Goal: Information Seeking & Learning: Check status

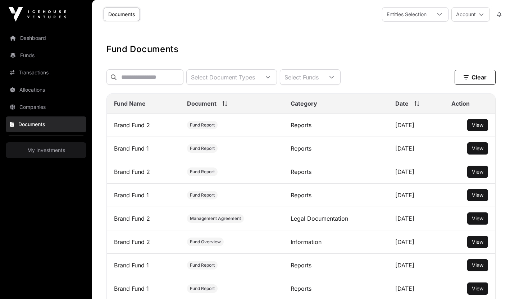
click at [44, 150] on link "My Investments" at bounding box center [46, 150] width 81 height 16
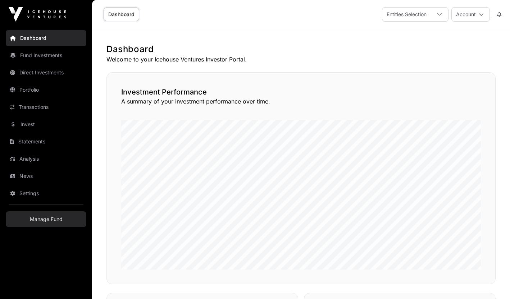
click at [60, 227] on link "Manage Fund" at bounding box center [46, 220] width 81 height 16
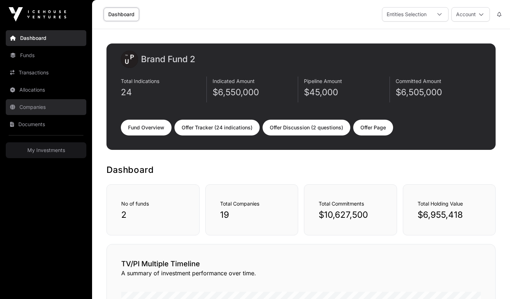
click at [34, 103] on link "Companies" at bounding box center [46, 107] width 81 height 16
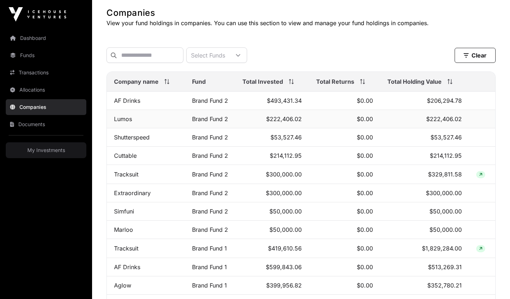
scroll to position [37, 0]
click at [403, 81] on span "Total Holding Value" at bounding box center [415, 81] width 54 height 9
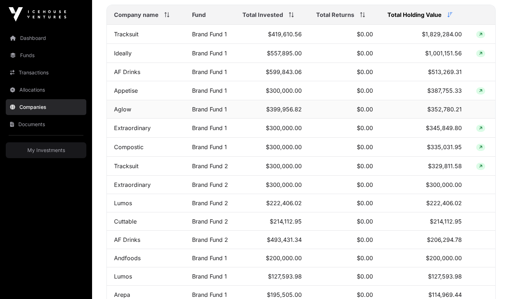
scroll to position [0, 0]
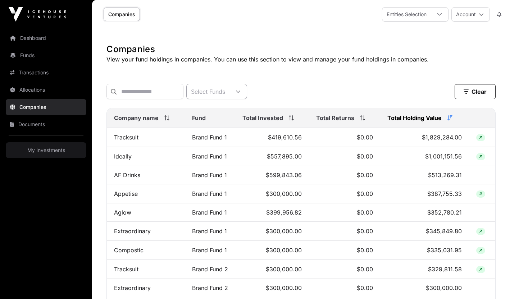
click at [206, 90] on div "Select Funds" at bounding box center [208, 91] width 43 height 15
click at [203, 113] on li "Brand Fund 2" at bounding box center [225, 109] width 58 height 13
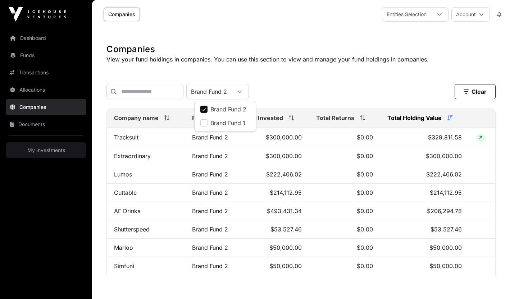
click at [325, 74] on div "Companies View your fund holdings in companies. You can use this section to vie…" at bounding box center [301, 164] width 418 height 241
